Goal: Information Seeking & Learning: Learn about a topic

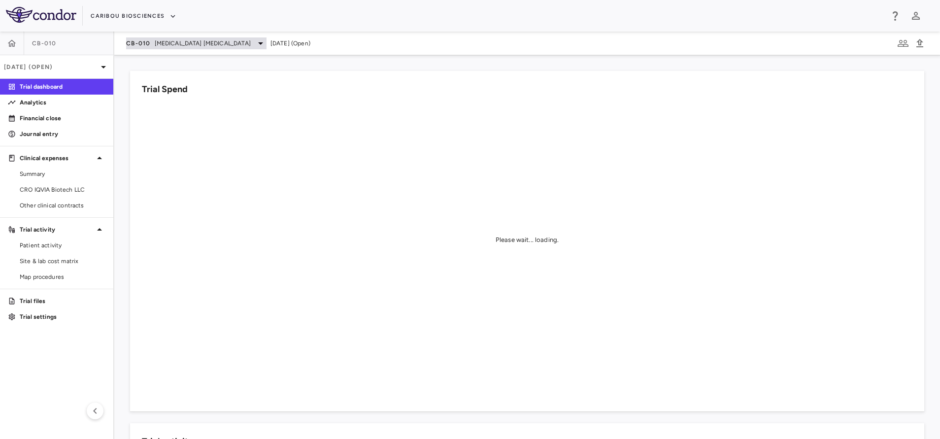
click at [151, 46] on div "CB-010 [MEDICAL_DATA] [MEDICAL_DATA]" at bounding box center [196, 43] width 140 height 12
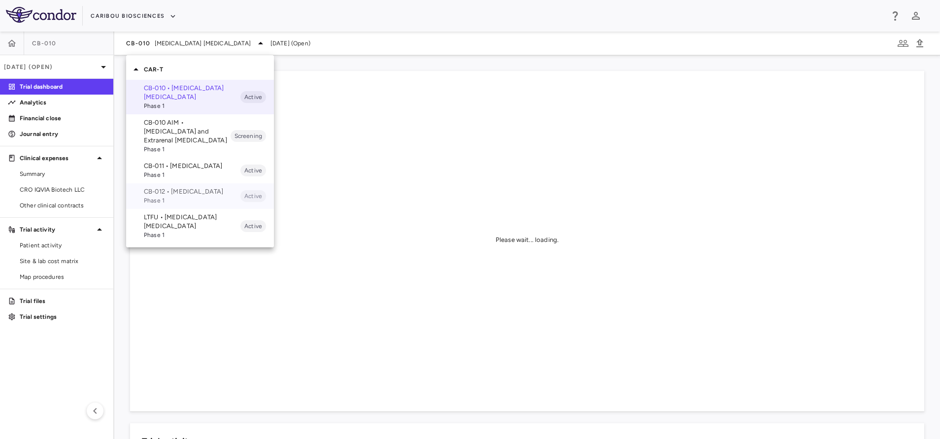
click at [166, 196] on p "CB-012 • [MEDICAL_DATA]" at bounding box center [192, 191] width 97 height 9
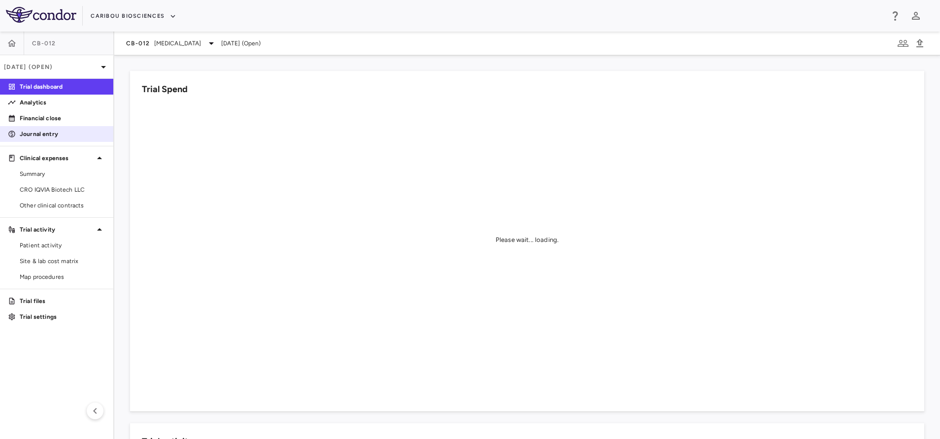
click at [55, 135] on p "Journal entry" at bounding box center [63, 134] width 86 height 9
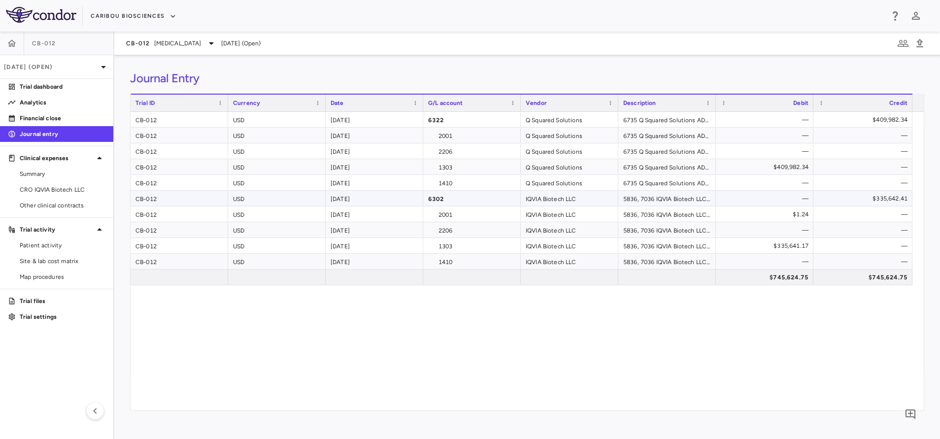
click at [848, 198] on div "$335,642.41" at bounding box center [864, 199] width 85 height 16
click at [795, 245] on div "$335,641.17" at bounding box center [767, 246] width 84 height 16
drag, startPoint x: 57, startPoint y: 178, endPoint x: 0, endPoint y: 208, distance: 64.6
click at [57, 178] on link "Summary" at bounding box center [56, 174] width 113 height 15
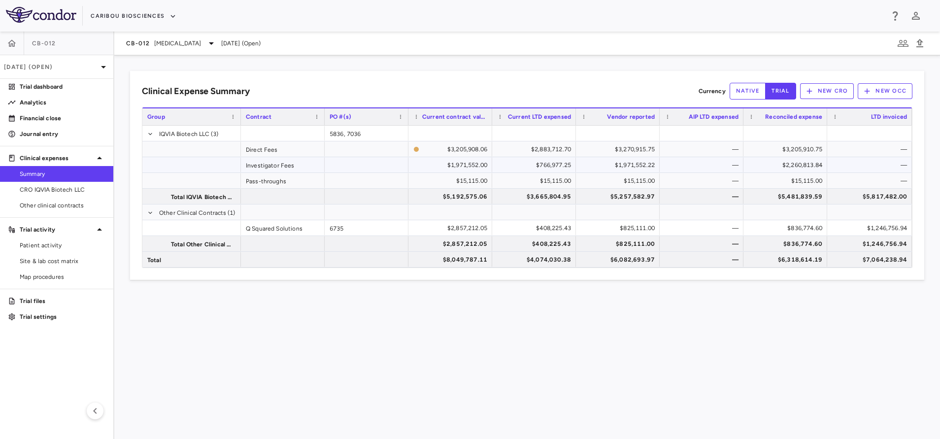
click at [780, 167] on div "$2,260,813.84" at bounding box center [788, 165] width 70 height 16
click at [530, 263] on div "$4,074,030.38" at bounding box center [536, 260] width 70 height 16
click at [805, 261] on div "$6,318,614.19" at bounding box center [788, 260] width 70 height 16
click at [867, 260] on div "$7,064,238.94" at bounding box center [871, 260] width 71 height 16
drag, startPoint x: 32, startPoint y: 141, endPoint x: 2, endPoint y: 179, distance: 48.1
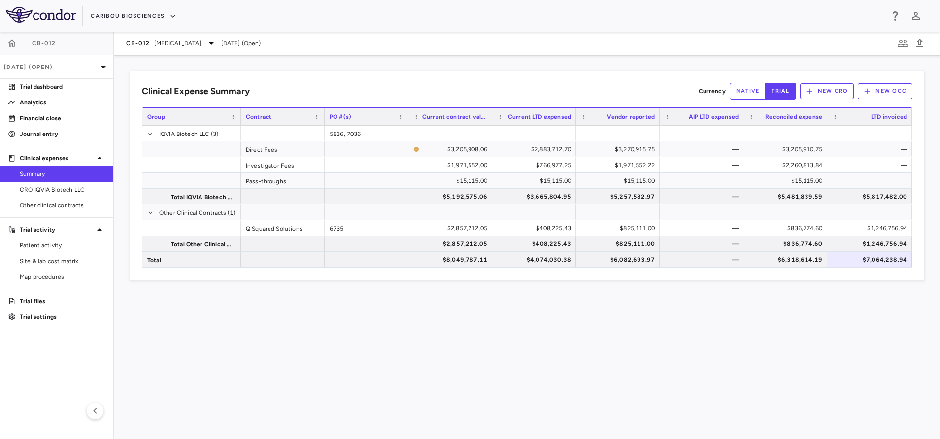
click at [32, 141] on link "Journal entry" at bounding box center [56, 134] width 113 height 15
